Goal: Use online tool/utility: Use online tool/utility

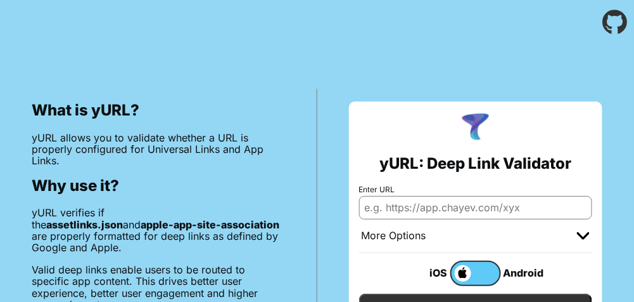
click at [452, 210] on input "Enter URL" at bounding box center [476, 207] width 234 height 23
paste input "[DOMAIN_NAME]"
type input "[DOMAIN_NAME]"
click at [359, 293] on input "Validate" at bounding box center [476, 305] width 234 height 24
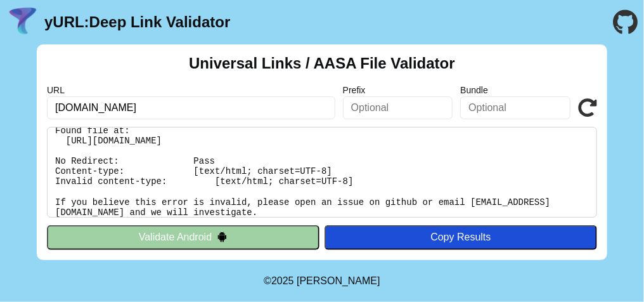
scroll to position [15, 0]
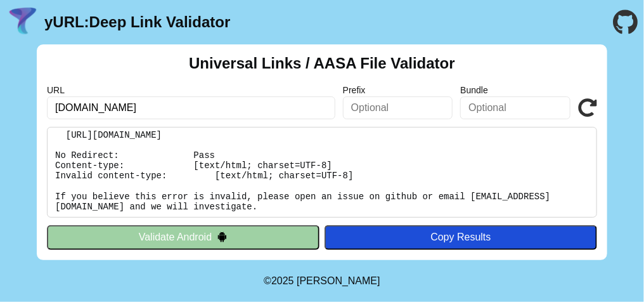
click at [199, 233] on button "Validate Android" at bounding box center [183, 237] width 272 height 24
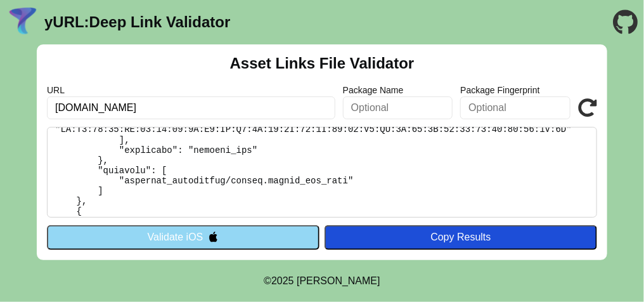
scroll to position [190, 0]
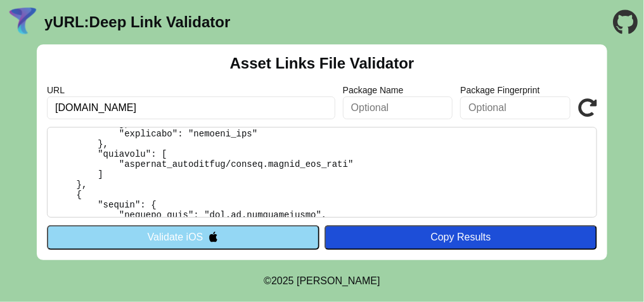
click at [164, 238] on button "Validate iOS" at bounding box center [183, 237] width 272 height 24
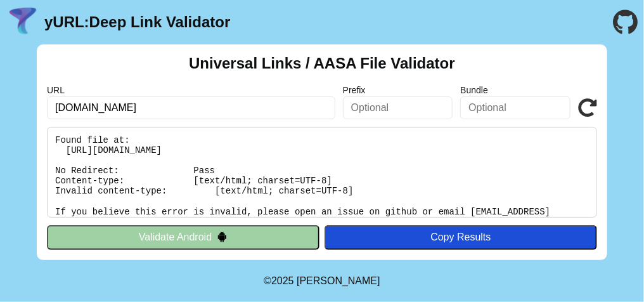
scroll to position [15, 0]
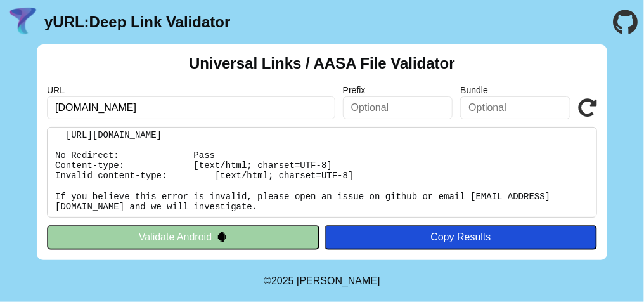
click at [465, 6] on header "yURL: Deep Link Validator" at bounding box center [322, 22] width 644 height 44
